Goal: Information Seeking & Learning: Learn about a topic

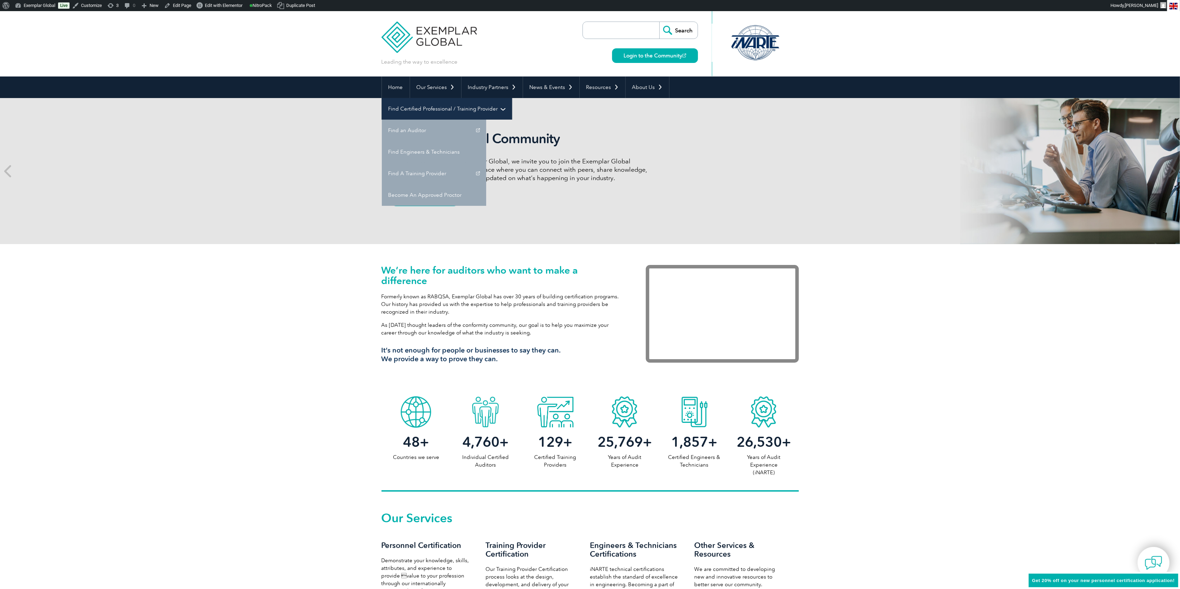
click at [512, 98] on link "Find Certified Professional / Training Provider" at bounding box center [447, 109] width 130 height 22
